Goal: Task Accomplishment & Management: Manage account settings

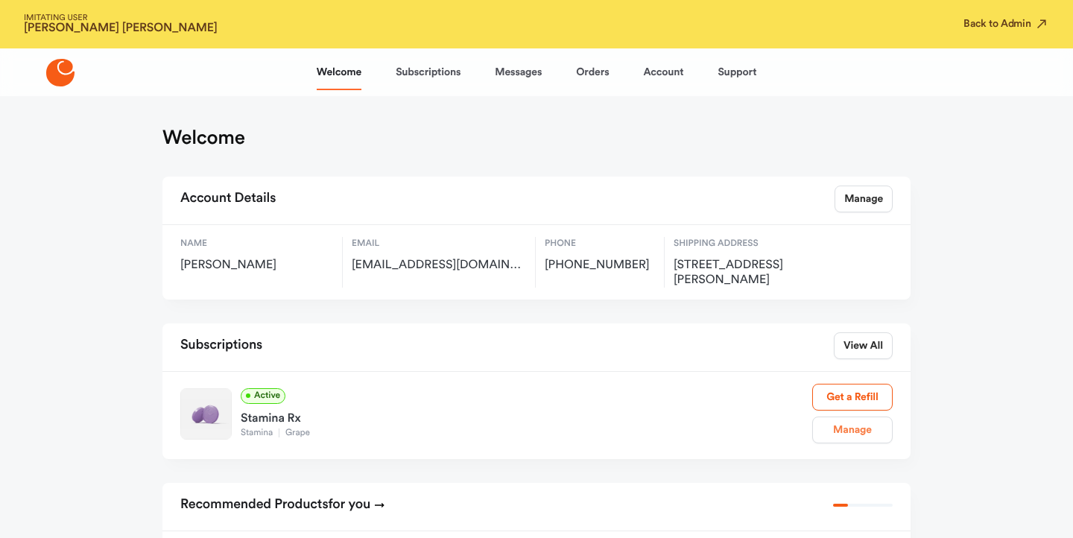
click at [850, 431] on link "Manage" at bounding box center [852, 430] width 80 height 27
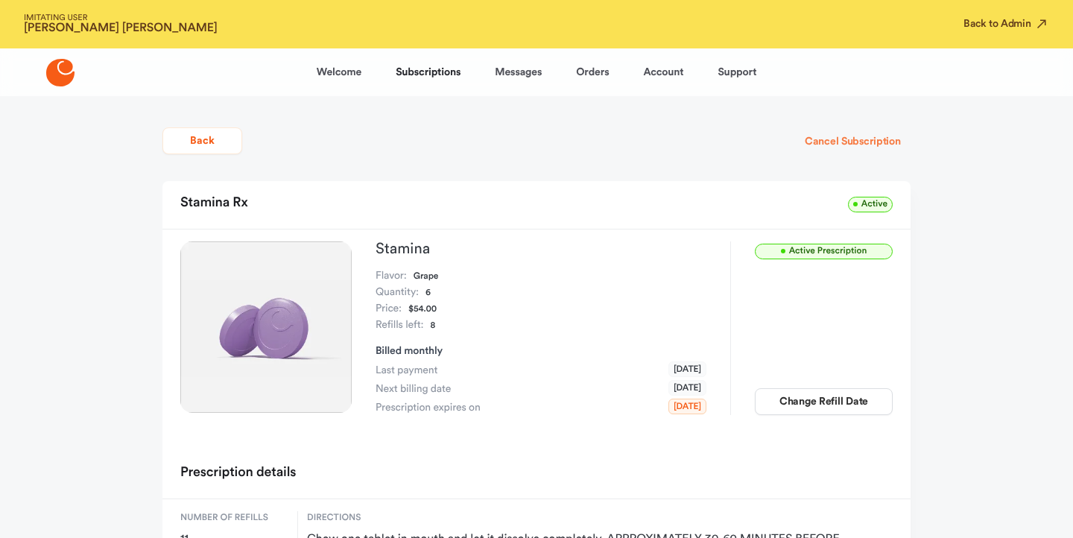
click at [856, 143] on button "Cancel Subscription" at bounding box center [853, 141] width 116 height 27
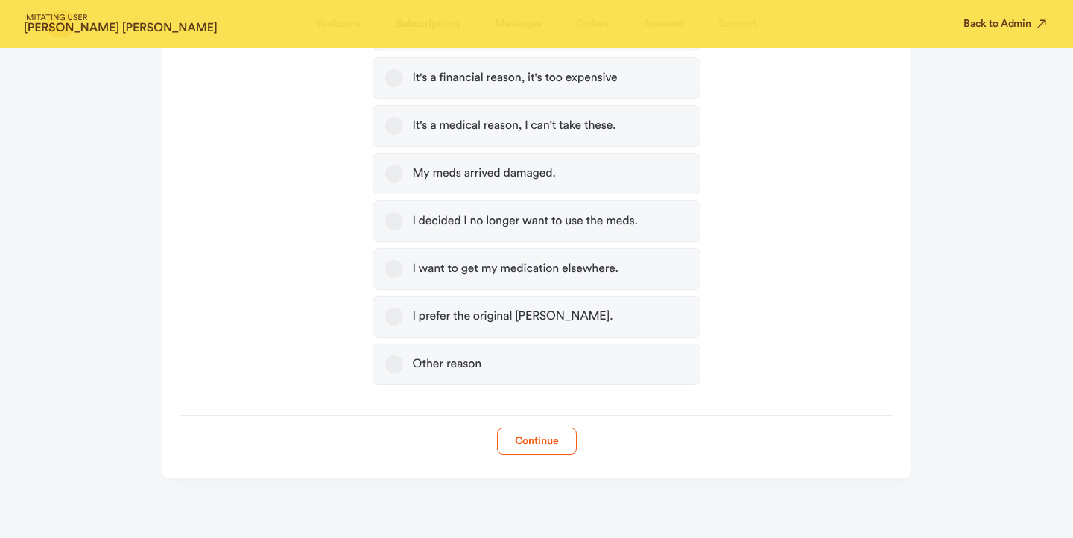
click at [502, 366] on label "Other reason" at bounding box center [536, 365] width 327 height 42
click at [403, 366] on button "Other reason" at bounding box center [394, 364] width 18 height 18
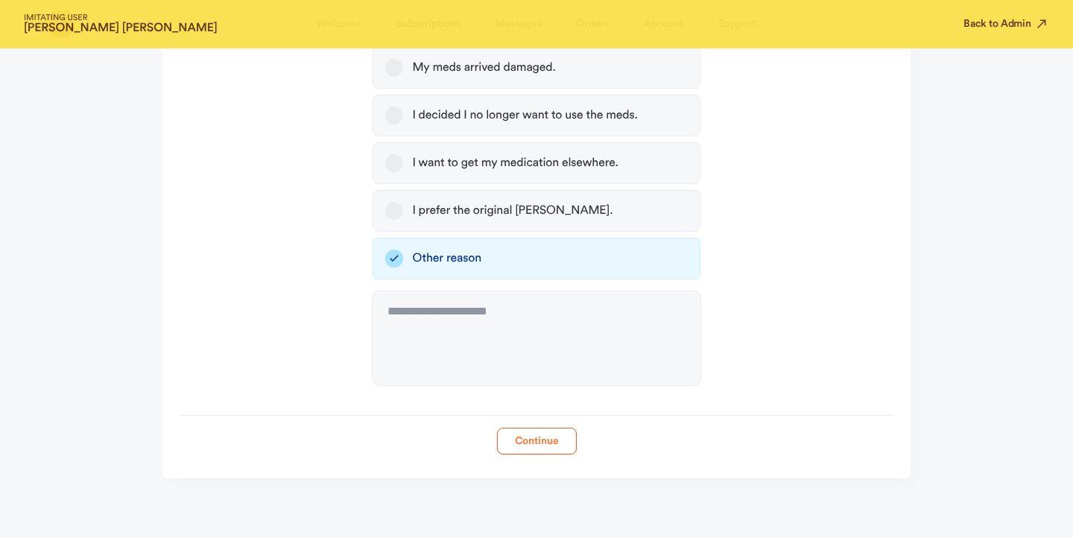
click at [528, 448] on button "Continue" at bounding box center [537, 441] width 80 height 27
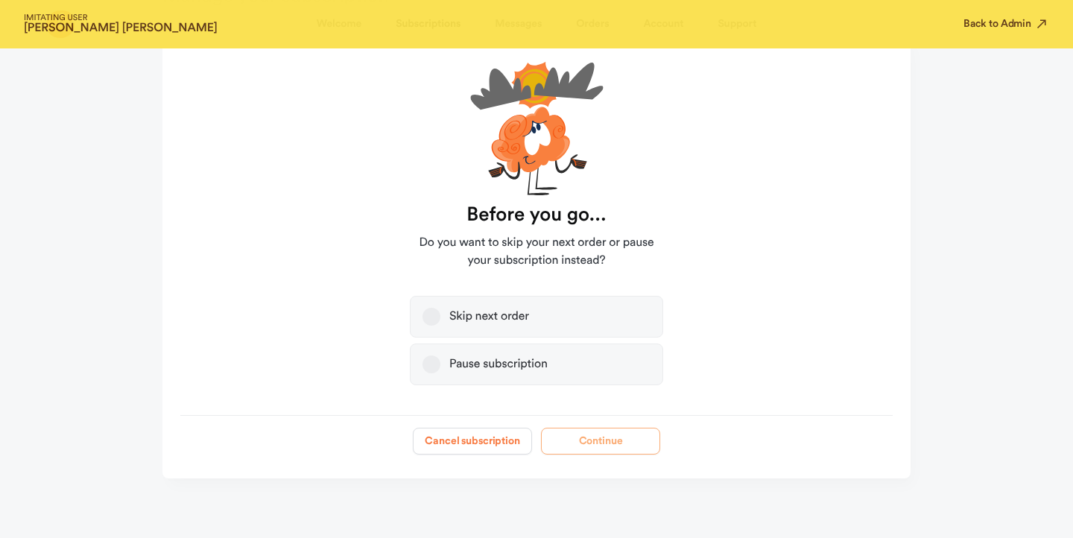
click at [485, 453] on button "Cancel subscription" at bounding box center [472, 441] width 119 height 27
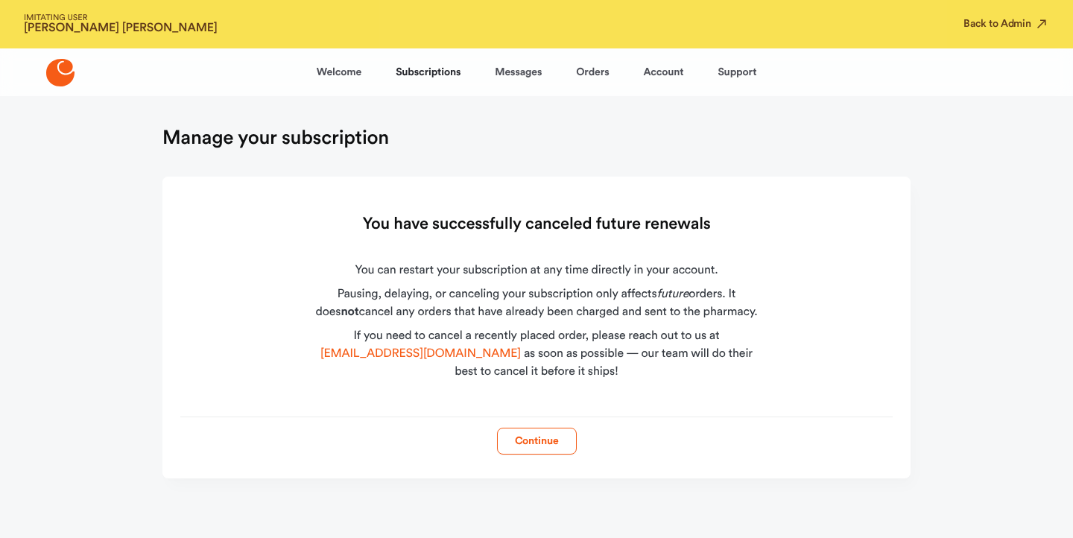
scroll to position [0, 0]
click at [994, 21] on button "Back to Admin" at bounding box center [1007, 23] width 86 height 15
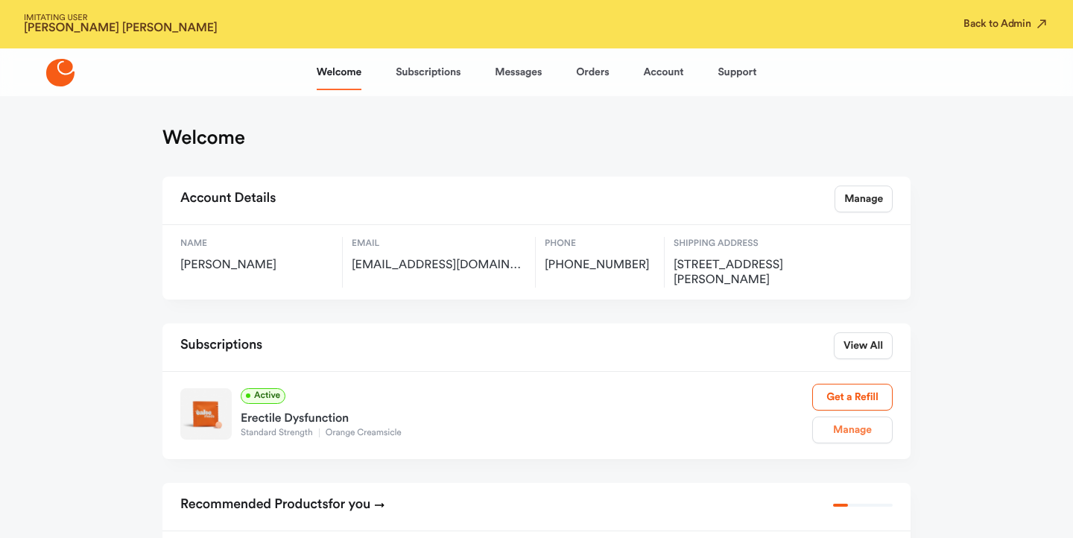
click at [844, 434] on link "Manage" at bounding box center [852, 430] width 80 height 27
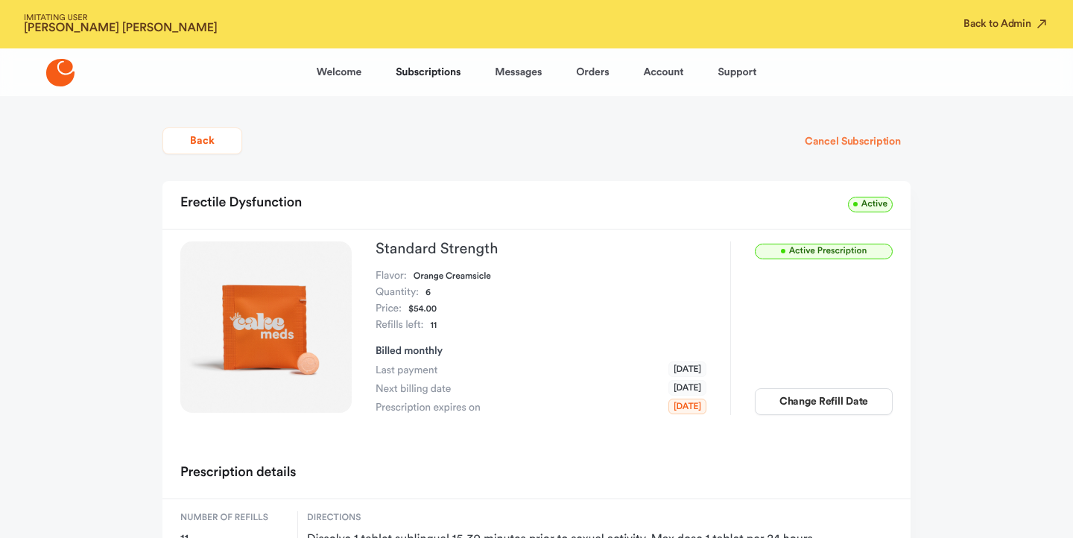
click at [837, 145] on button "Cancel Subscription" at bounding box center [853, 141] width 116 height 27
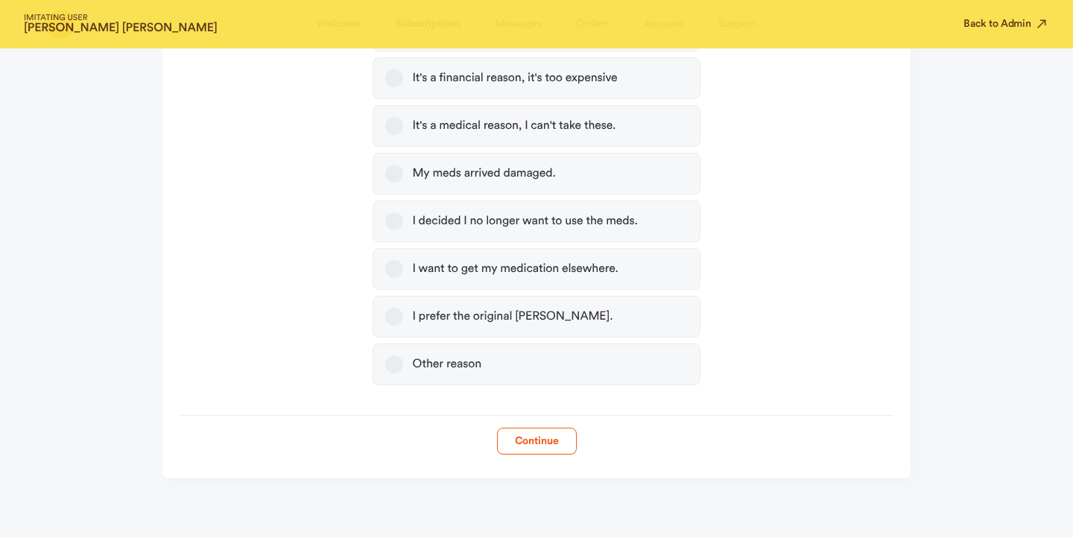
click at [581, 368] on label "Other reason" at bounding box center [536, 365] width 327 height 42
click at [403, 368] on button "Other reason" at bounding box center [394, 364] width 18 height 18
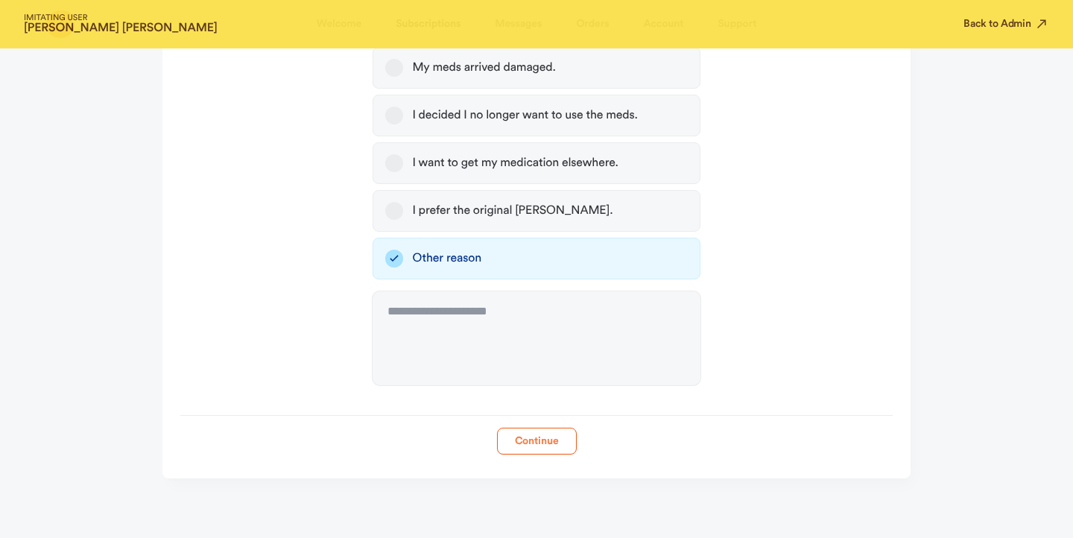
click at [531, 446] on button "Continue" at bounding box center [537, 441] width 80 height 27
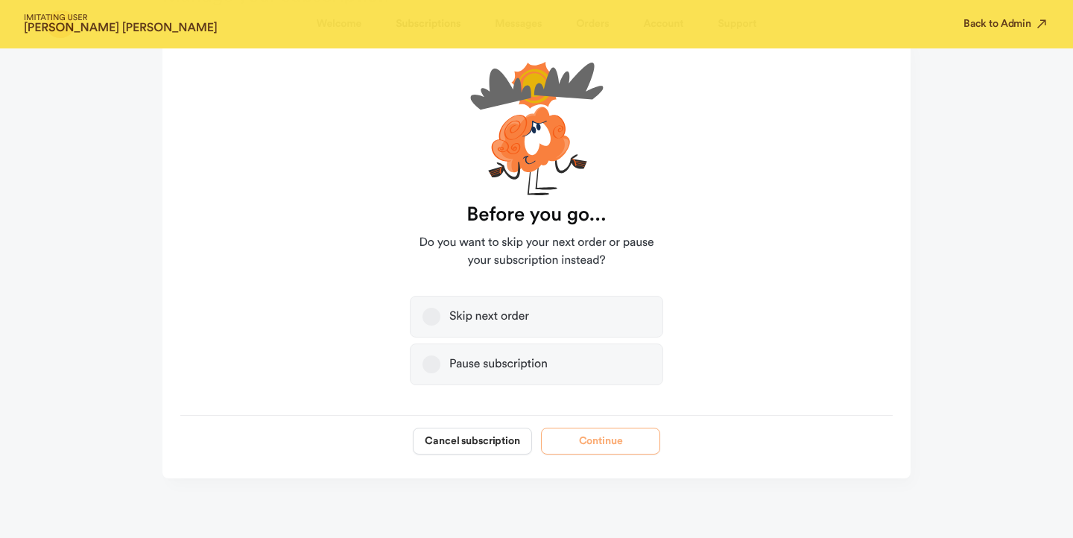
scroll to position [142, 0]
click at [481, 443] on button "Cancel subscription" at bounding box center [472, 441] width 119 height 27
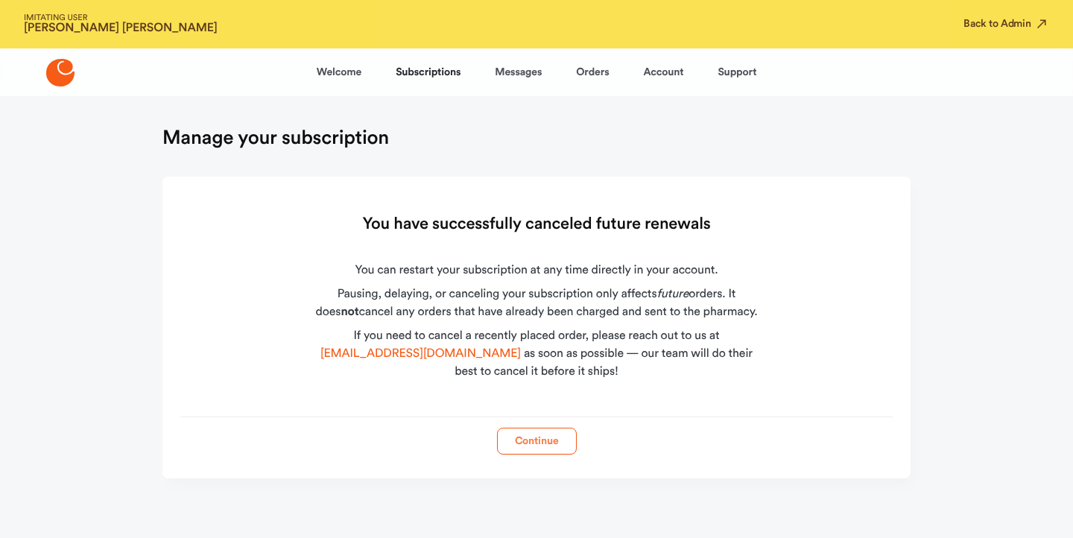
click at [531, 448] on button "Continue" at bounding box center [537, 441] width 80 height 27
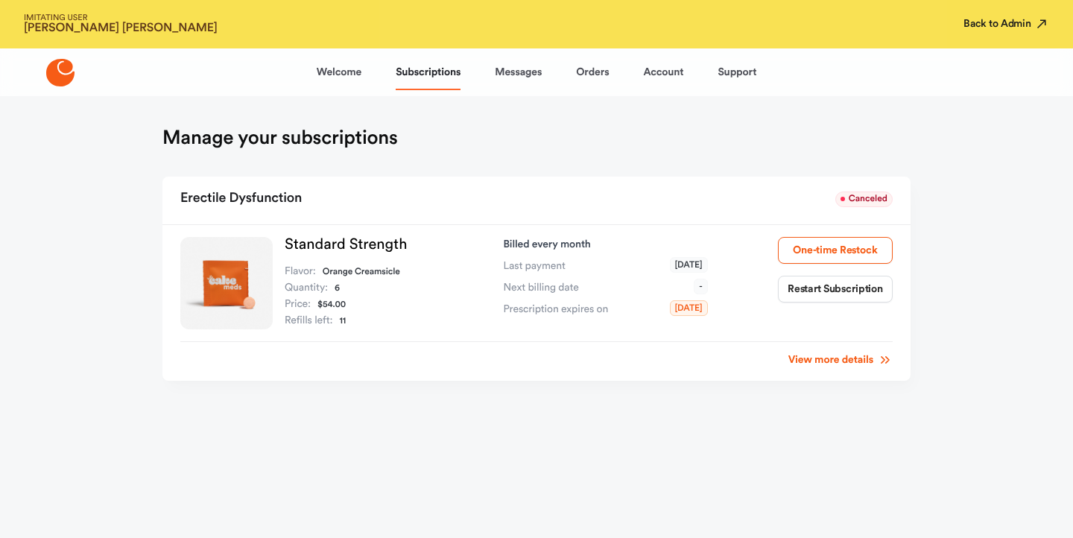
click at [966, 31] on button "Back to Admin" at bounding box center [1007, 23] width 86 height 15
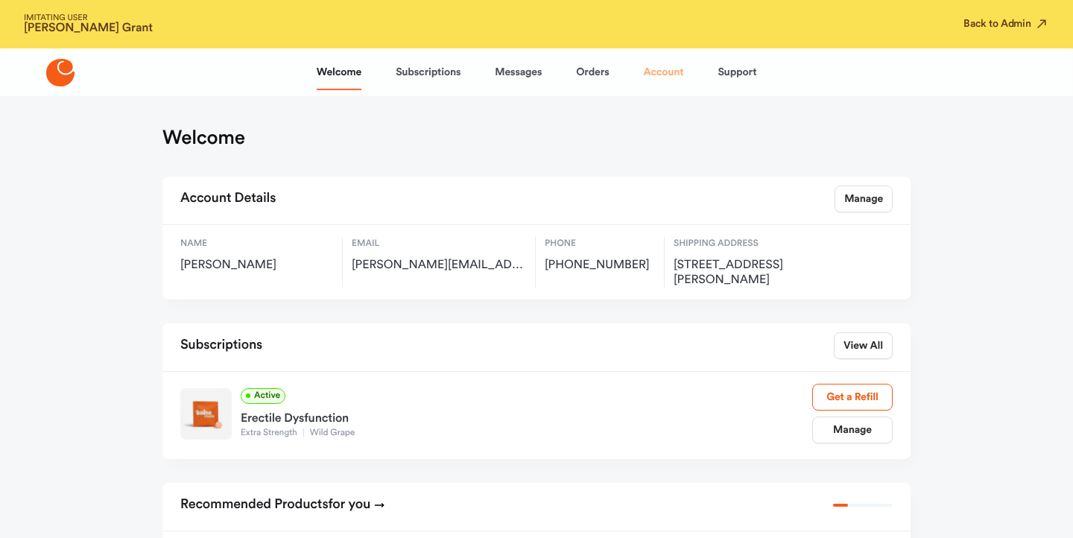
click at [660, 61] on link "Account" at bounding box center [663, 72] width 40 height 36
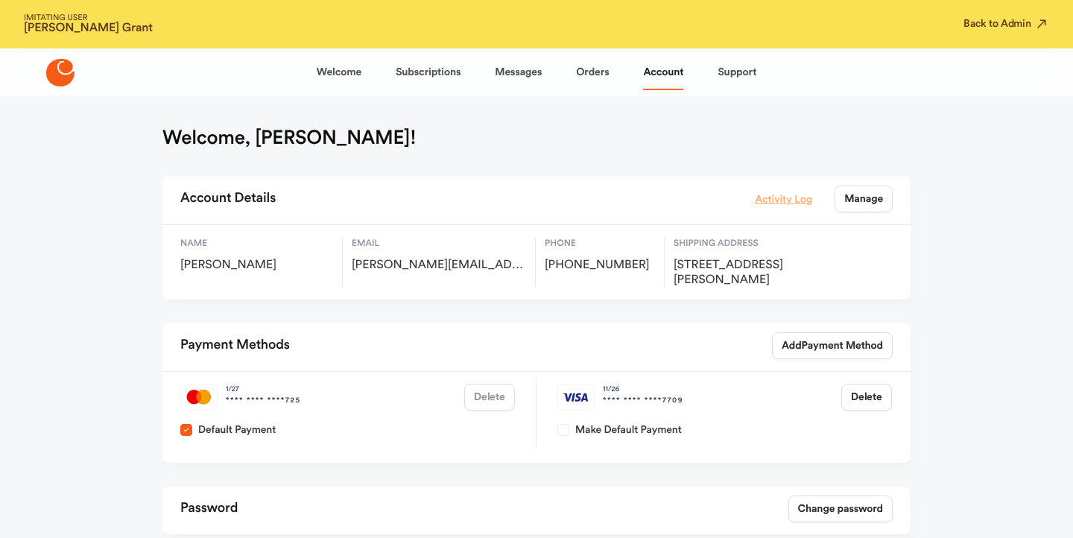
click at [773, 202] on link "Activity Log" at bounding box center [783, 199] width 57 height 16
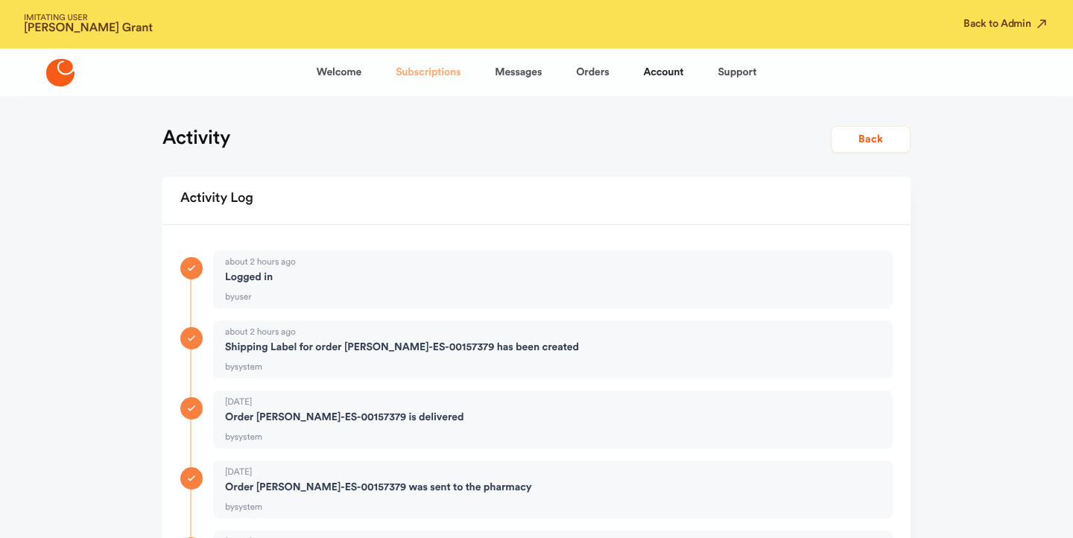
click at [428, 88] on link "Subscriptions" at bounding box center [428, 72] width 65 height 36
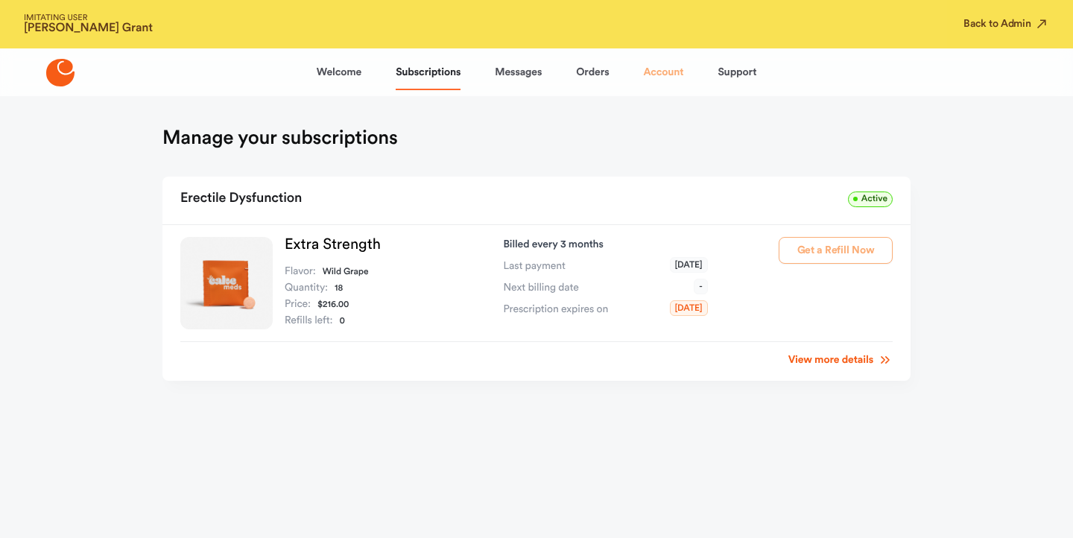
click at [678, 68] on link "Account" at bounding box center [663, 72] width 40 height 36
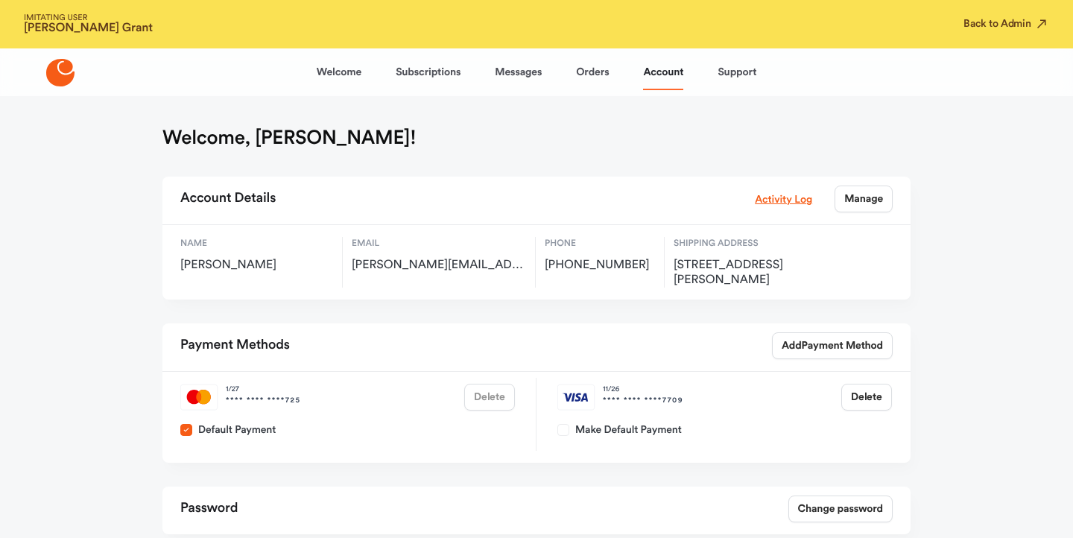
click at [787, 215] on div "Account Details Activity Log Manage" at bounding box center [536, 201] width 748 height 48
click at [788, 208] on div "Activity Log Manage" at bounding box center [824, 199] width 138 height 27
click at [740, 204] on div "Account Details Activity Log Manage" at bounding box center [536, 201] width 748 height 48
click at [755, 200] on link "Activity Log" at bounding box center [783, 199] width 57 height 16
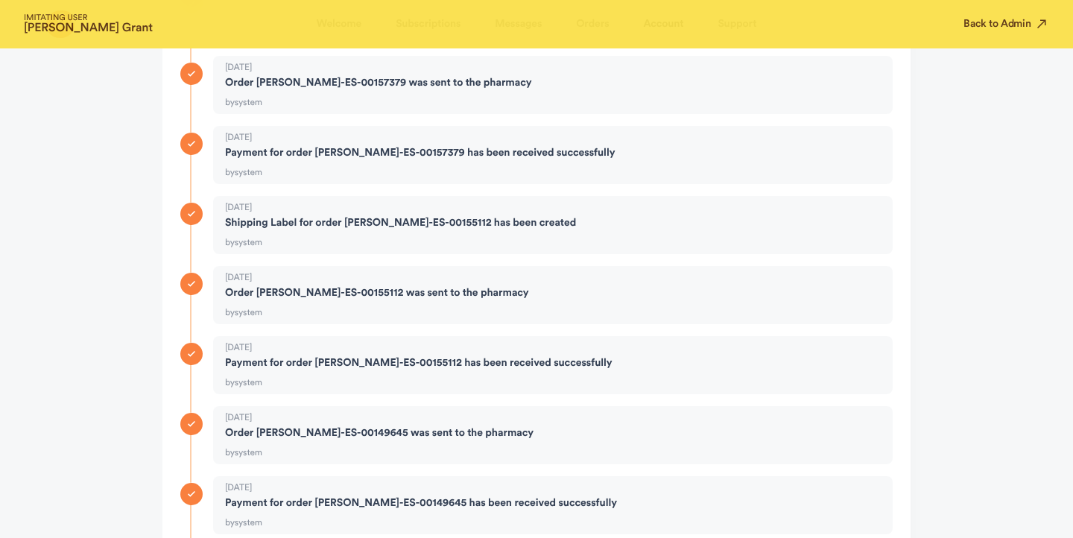
scroll to position [333, 0]
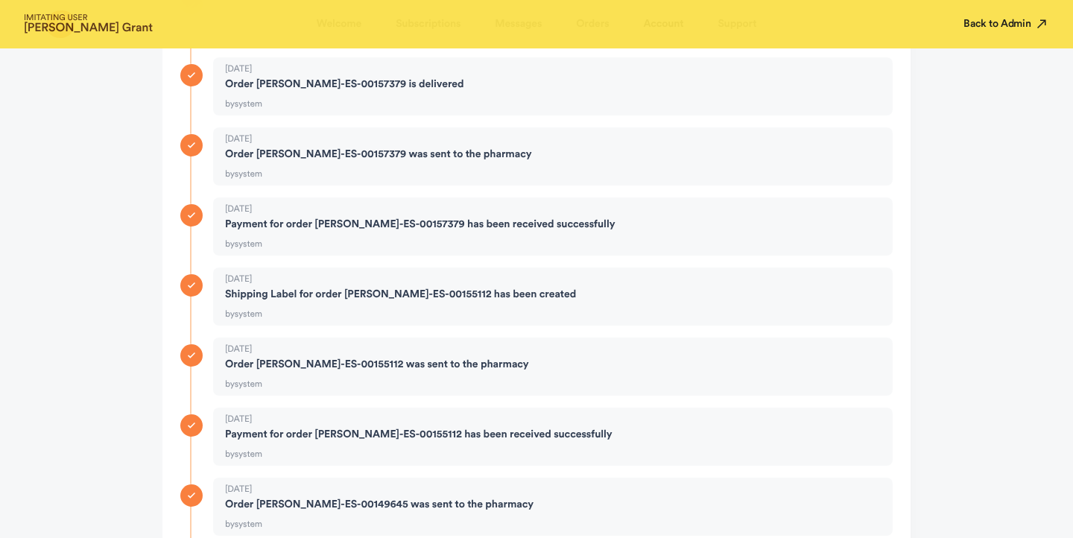
click at [975, 21] on button "Back to Admin" at bounding box center [1007, 23] width 86 height 15
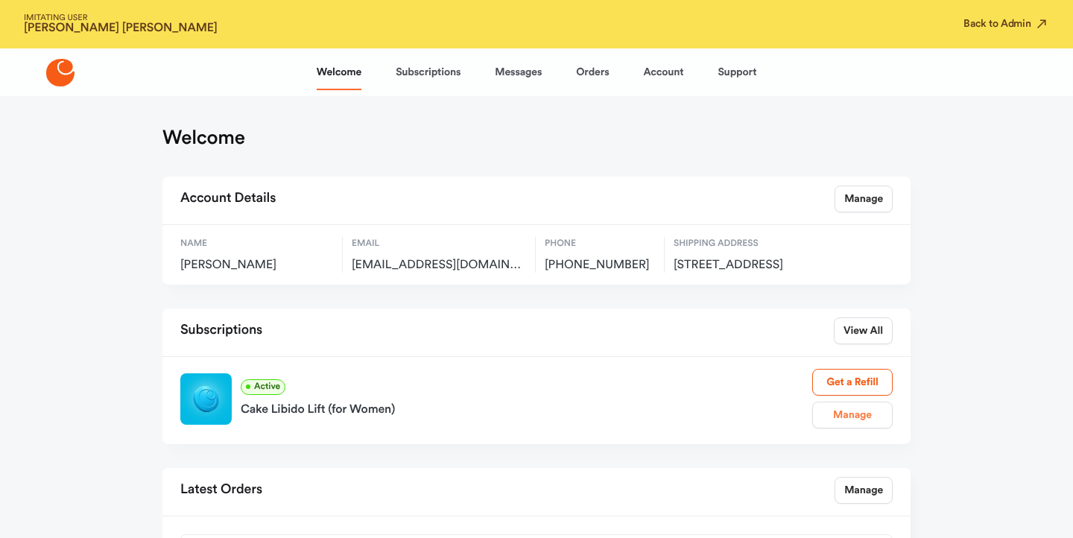
click at [845, 428] on link "Manage" at bounding box center [852, 415] width 80 height 27
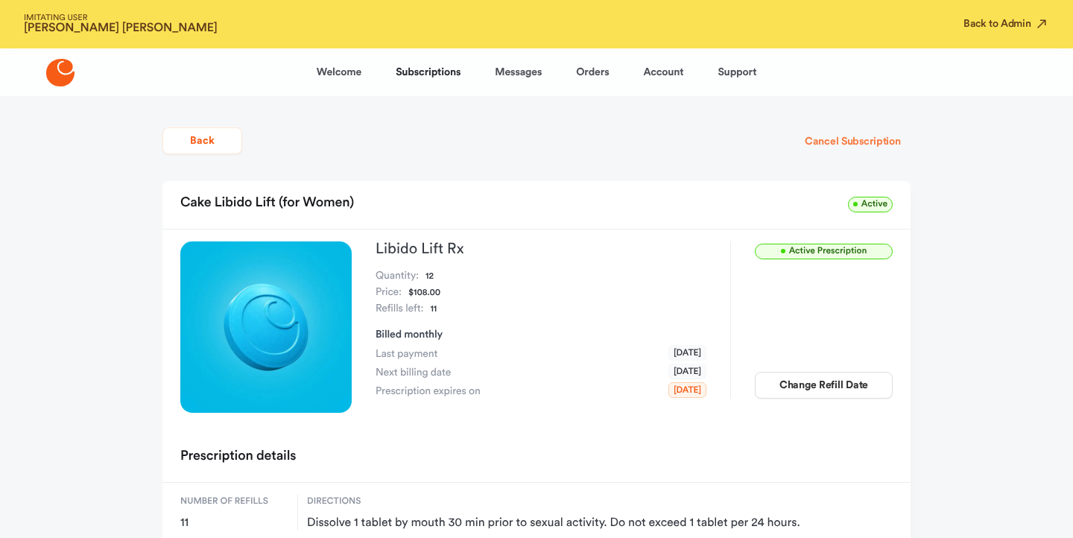
click at [850, 151] on button "Cancel Subscription" at bounding box center [853, 141] width 116 height 27
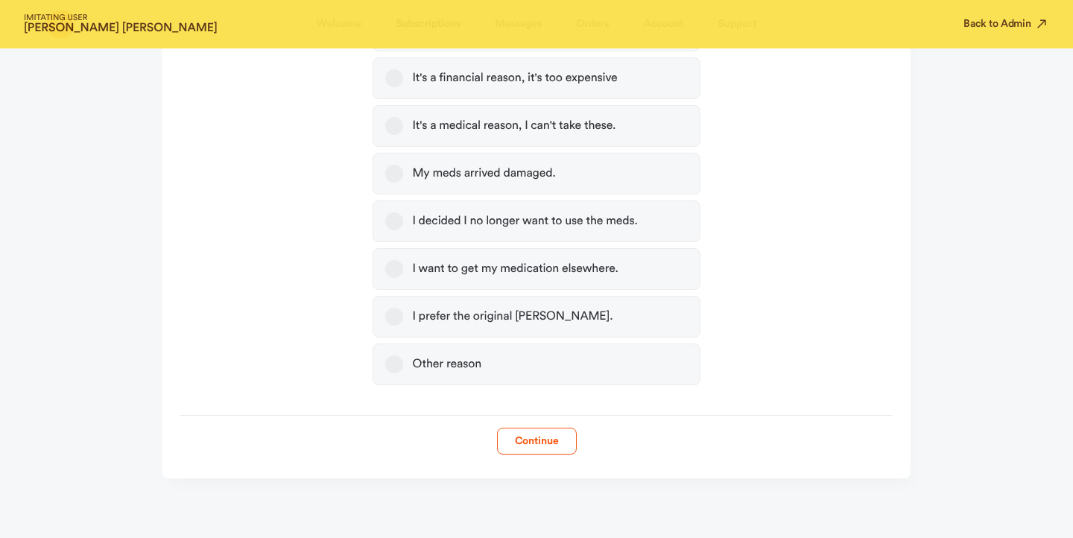
click at [496, 361] on label "Other reason" at bounding box center [536, 365] width 327 height 42
click at [403, 361] on button "Other reason" at bounding box center [394, 364] width 18 height 18
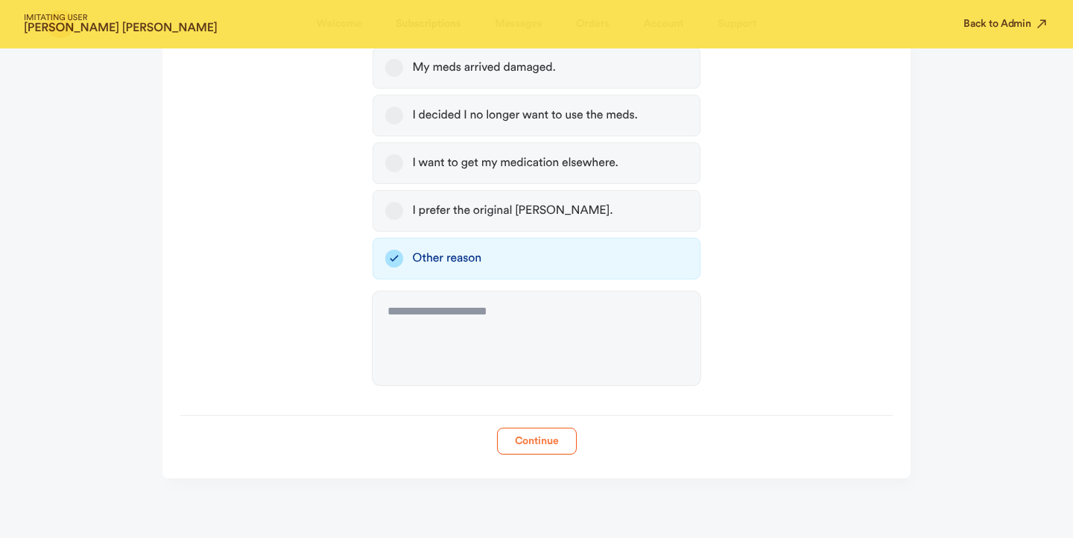
click at [517, 443] on button "Continue" at bounding box center [537, 441] width 80 height 27
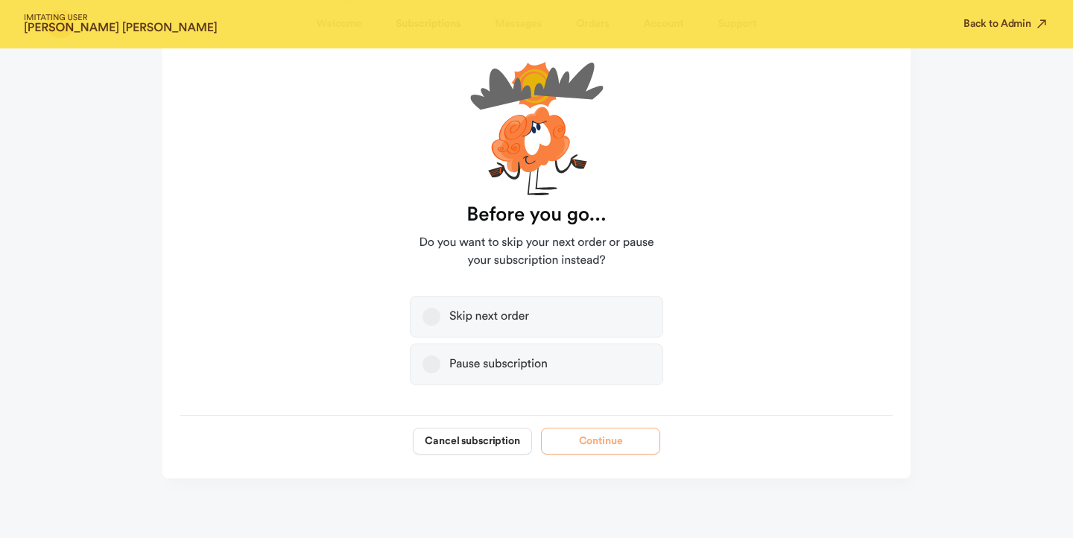
scroll to position [142, 0]
click at [426, 452] on button "Cancel subscription" at bounding box center [472, 441] width 119 height 27
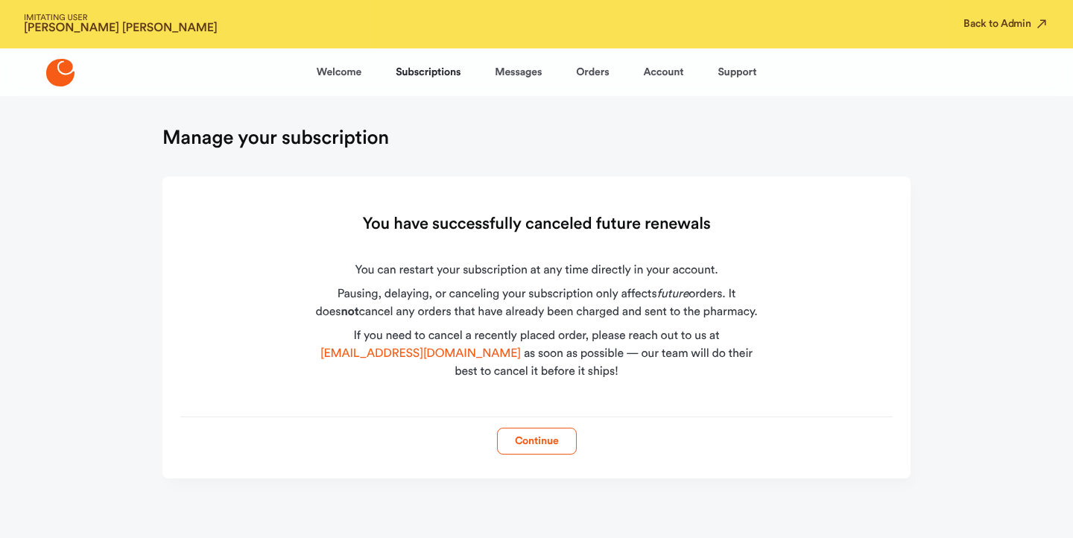
click at [945, 37] on div "IMITATING USER Juan Pineiro Back to Admin" at bounding box center [536, 24] width 1073 height 48
click at [970, 25] on button "Back to Admin" at bounding box center [1007, 23] width 86 height 15
